Goal: Entertainment & Leisure: Consume media (video, audio)

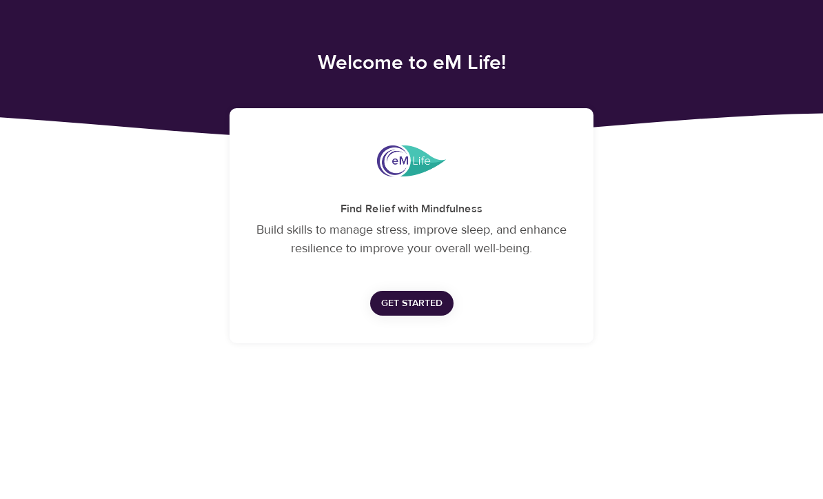
click at [414, 312] on button "Get Started" at bounding box center [411, 304] width 83 height 26
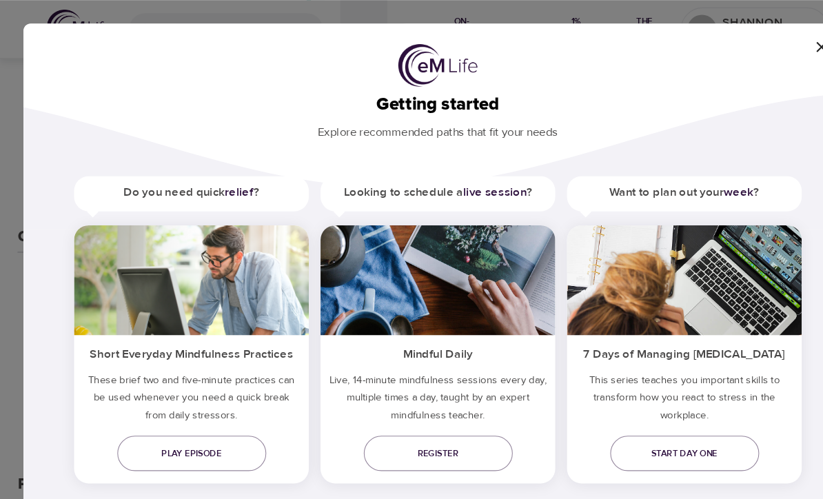
scroll to position [224, 0]
click at [457, 185] on b "live session" at bounding box center [465, 181] width 59 height 14
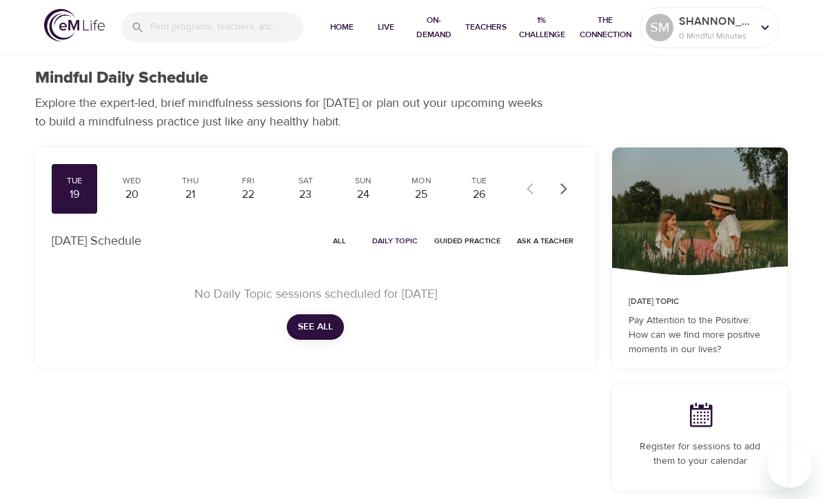
click at [392, 241] on span "Daily Topic" at bounding box center [395, 240] width 46 height 13
click at [337, 238] on span "All" at bounding box center [339, 240] width 33 height 13
click at [313, 332] on span "See All" at bounding box center [315, 327] width 35 height 17
click at [314, 327] on span "See All" at bounding box center [315, 327] width 35 height 17
click at [470, 236] on span "Guided Practice" at bounding box center [467, 240] width 66 height 13
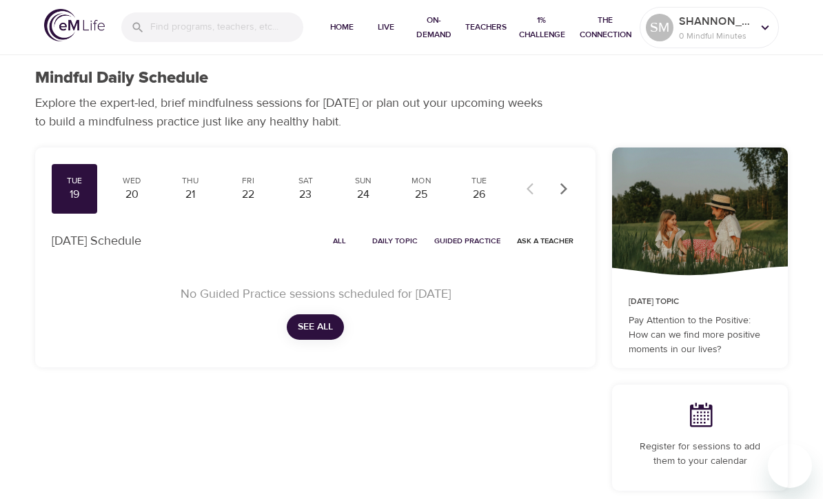
click at [132, 193] on div "20" at bounding box center [132, 195] width 34 height 16
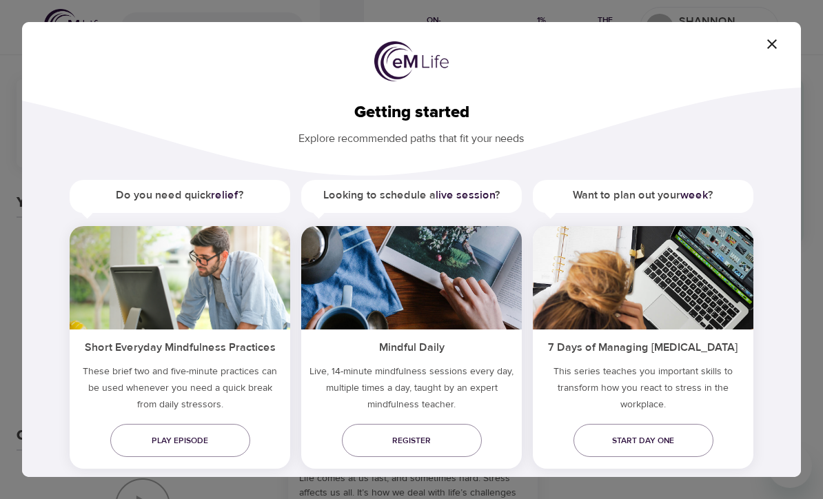
click at [197, 434] on span "Play episode" at bounding box center [180, 441] width 118 height 14
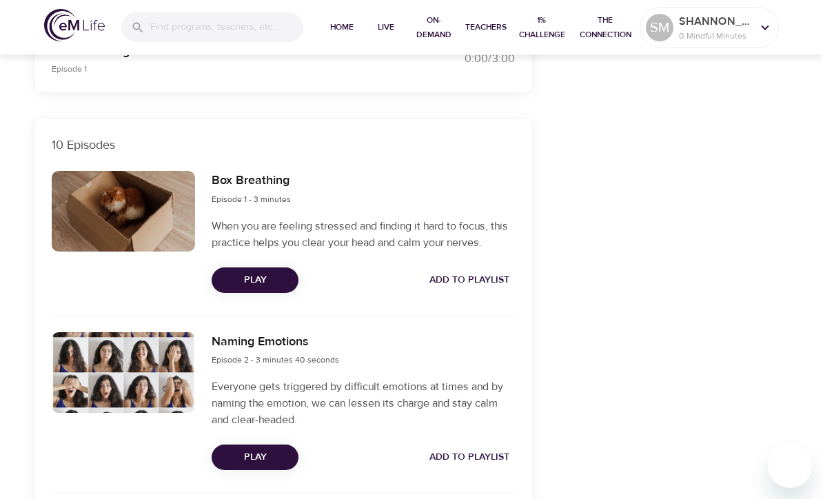
scroll to position [405, 0]
